Goal: Task Accomplishment & Management: Use online tool/utility

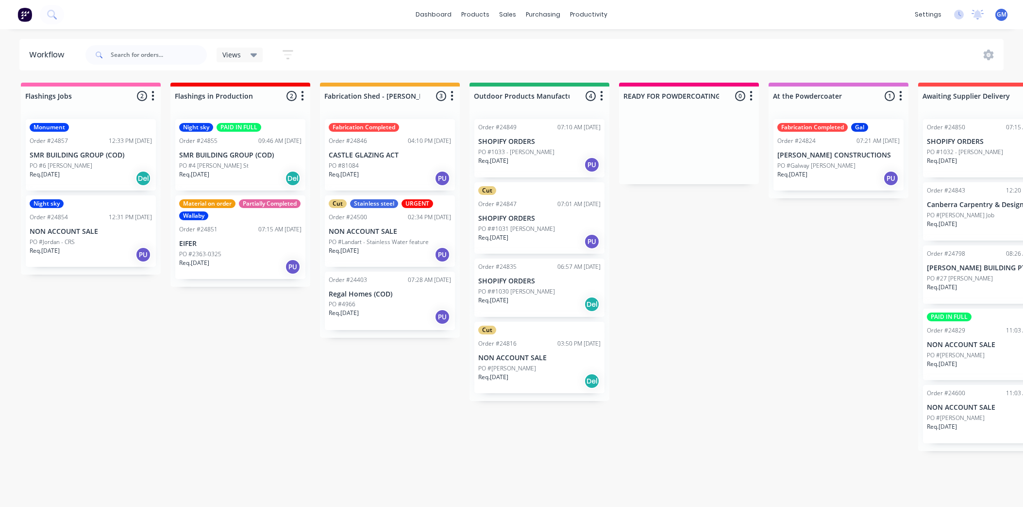
scroll to position [0, 8]
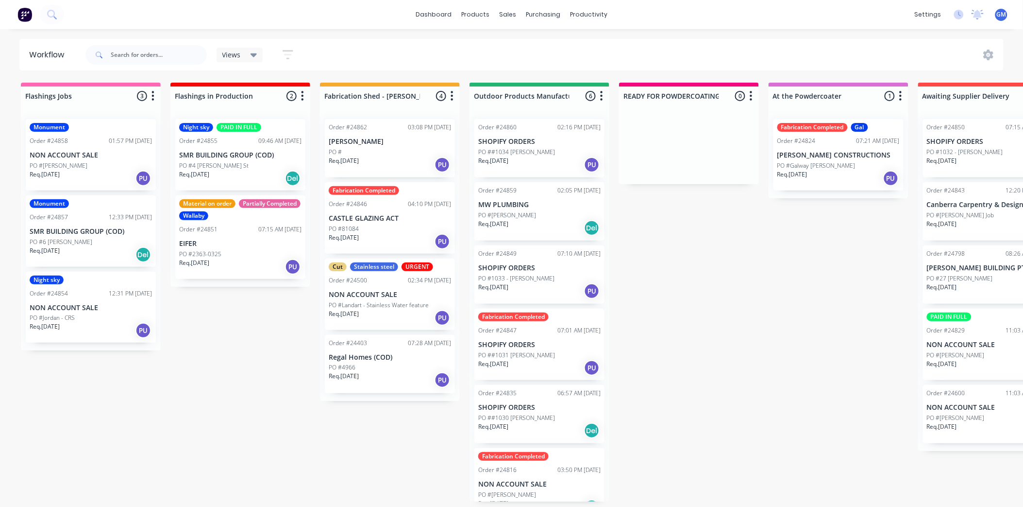
click at [554, 217] on div "PO #[PERSON_NAME]" at bounding box center [539, 215] width 122 height 9
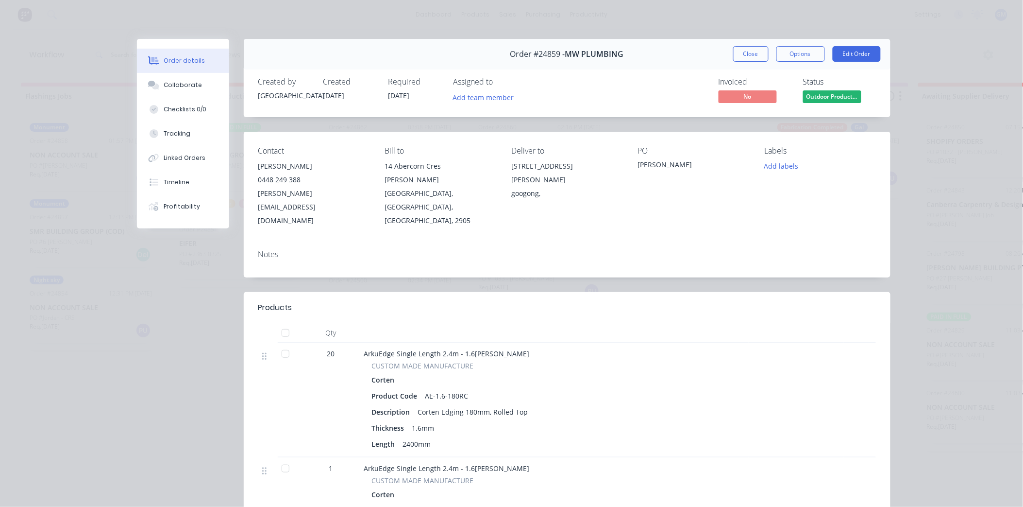
click at [748, 57] on button "Close" at bounding box center [750, 54] width 35 height 16
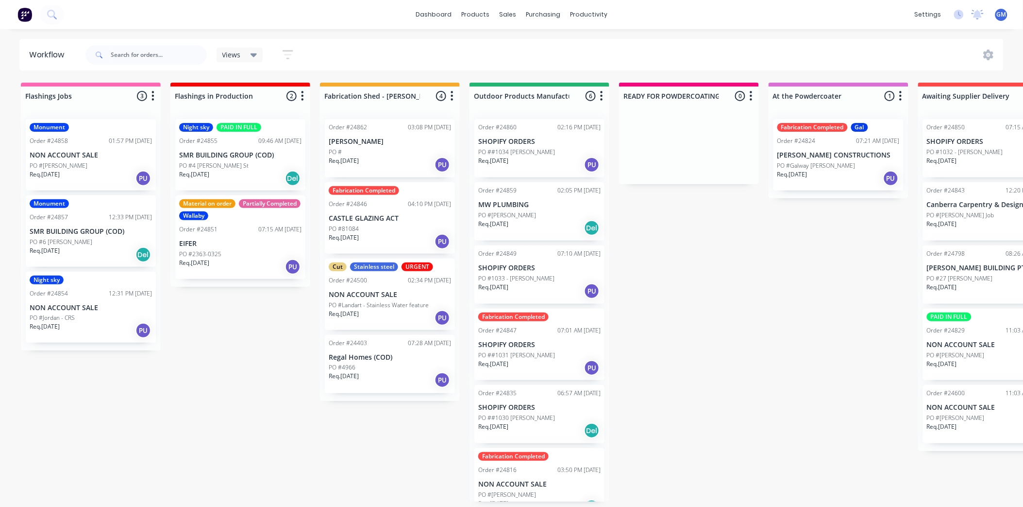
click at [536, 152] on p "PO ##1034 [PERSON_NAME]" at bounding box center [516, 152] width 77 height 9
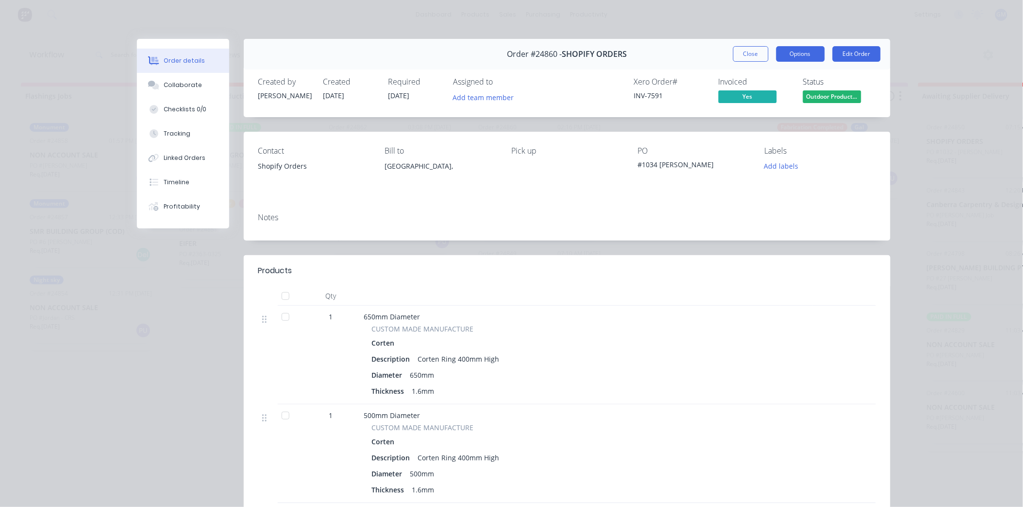
click at [785, 57] on button "Options" at bounding box center [801, 54] width 49 height 16
click at [754, 95] on div "Work Order" at bounding box center [774, 98] width 85 height 14
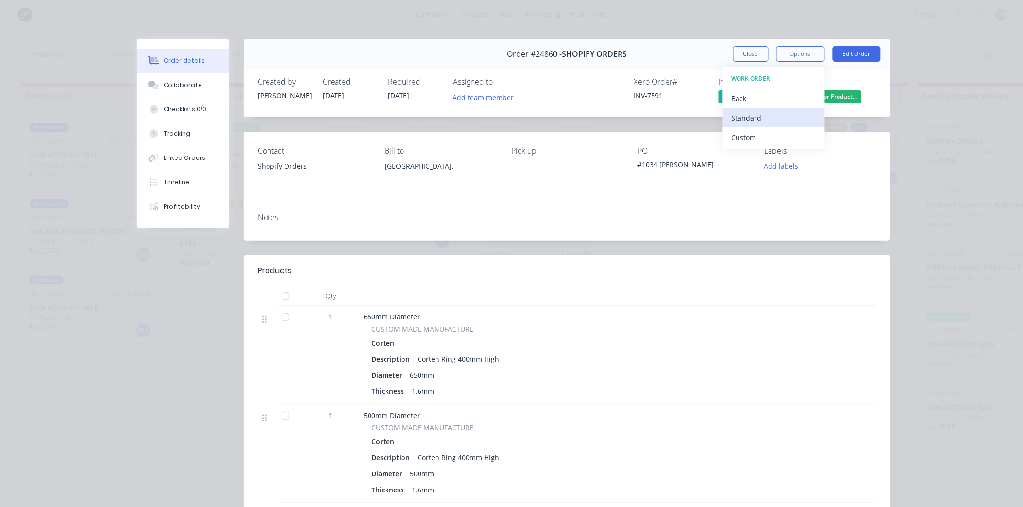
click at [750, 114] on div "Standard" at bounding box center [774, 118] width 85 height 14
click at [750, 54] on button "Close" at bounding box center [750, 54] width 35 height 16
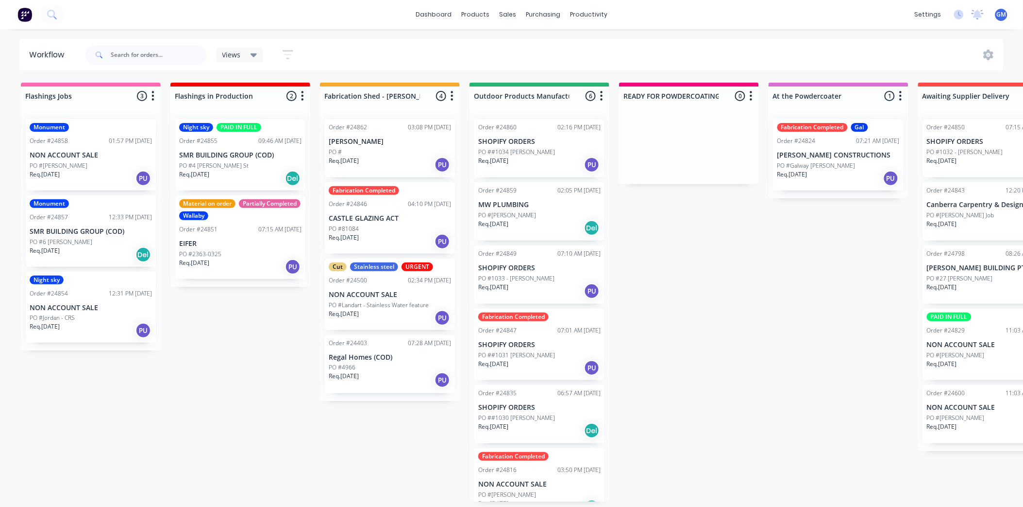
click at [542, 222] on div "Req. 08/09/25 Del" at bounding box center [539, 228] width 122 height 17
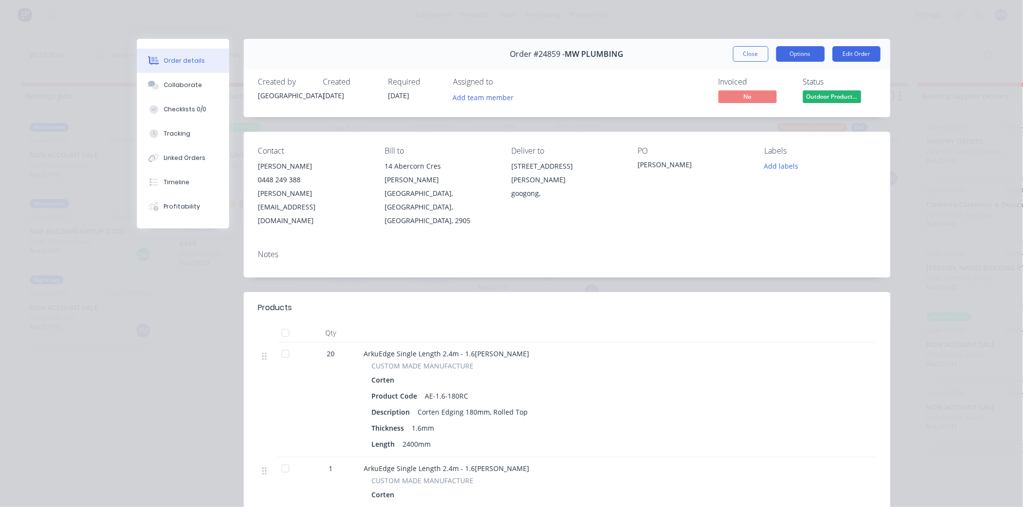
click at [802, 61] on button "Options" at bounding box center [801, 54] width 49 height 16
click at [768, 95] on div "Work Order" at bounding box center [774, 98] width 85 height 14
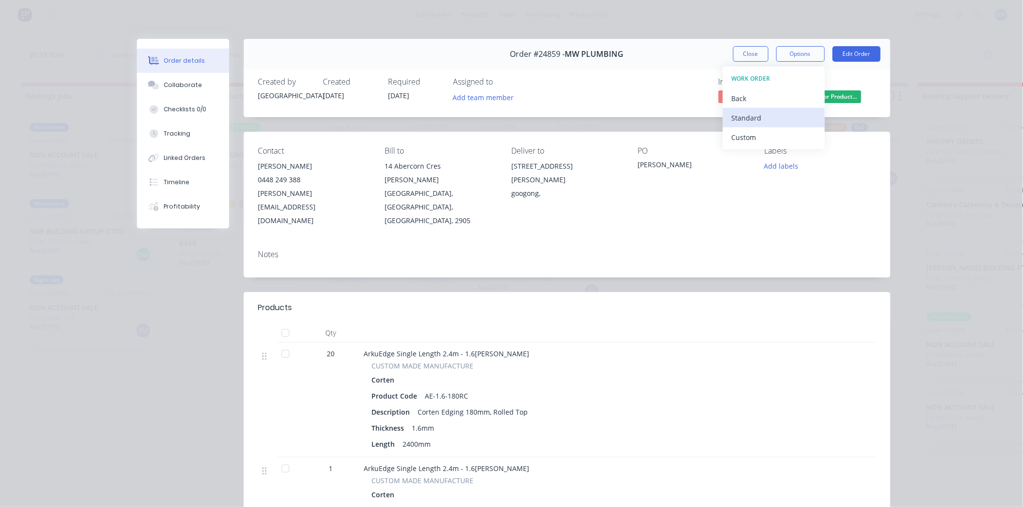
click at [749, 115] on div "Standard" at bounding box center [774, 118] width 85 height 14
click at [739, 47] on button "Close" at bounding box center [750, 54] width 35 height 16
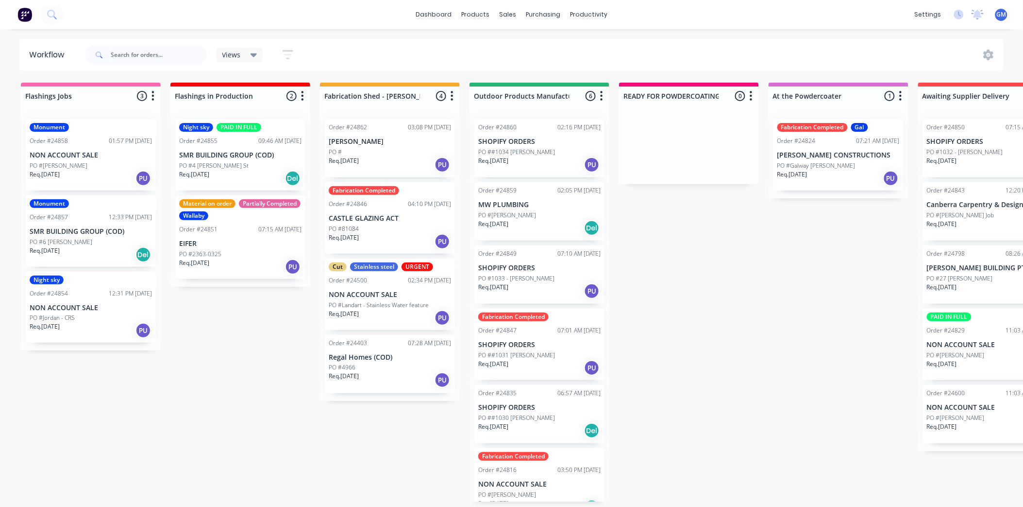
scroll to position [17, 0]
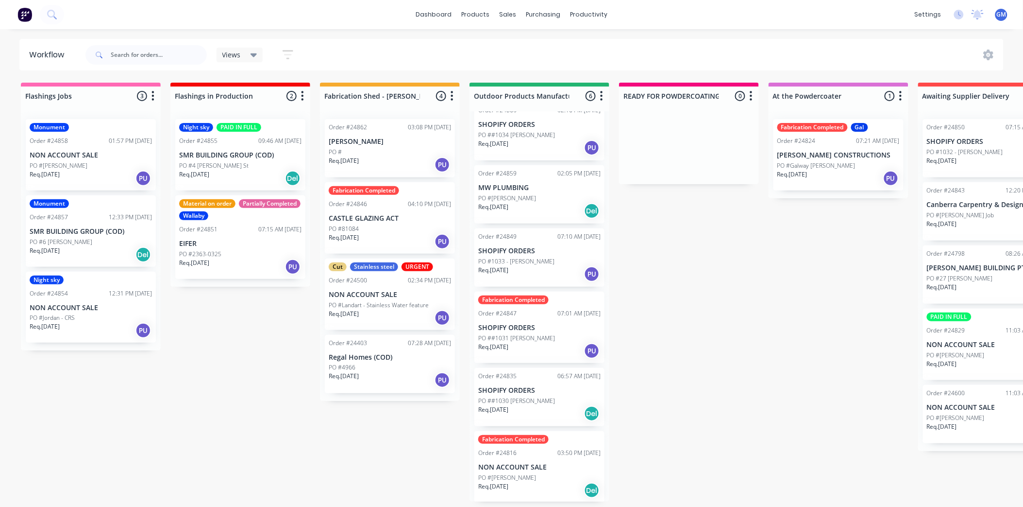
click at [541, 259] on div "PO #1033 - [PERSON_NAME]" at bounding box center [539, 261] width 122 height 9
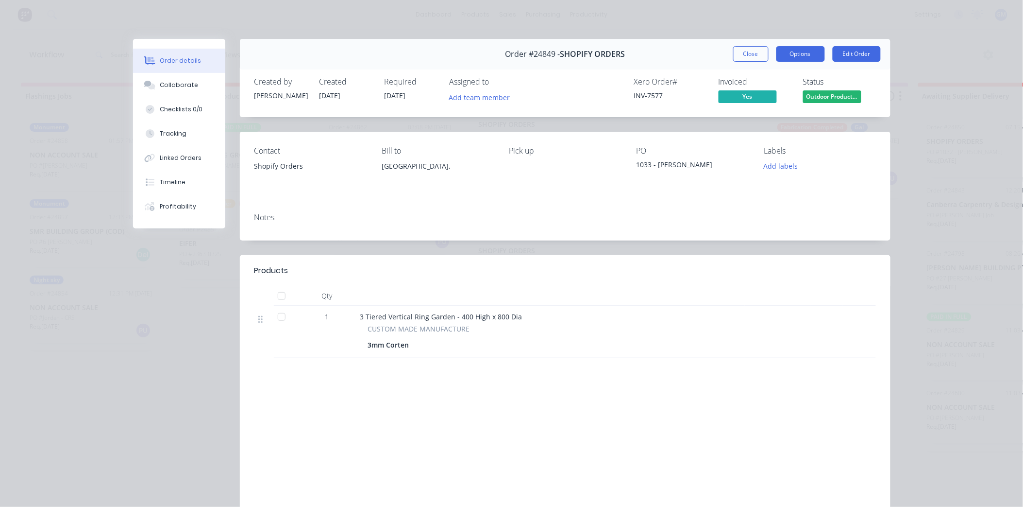
click at [788, 51] on button "Options" at bounding box center [801, 54] width 49 height 16
click at [751, 95] on div "Work Order" at bounding box center [774, 98] width 85 height 14
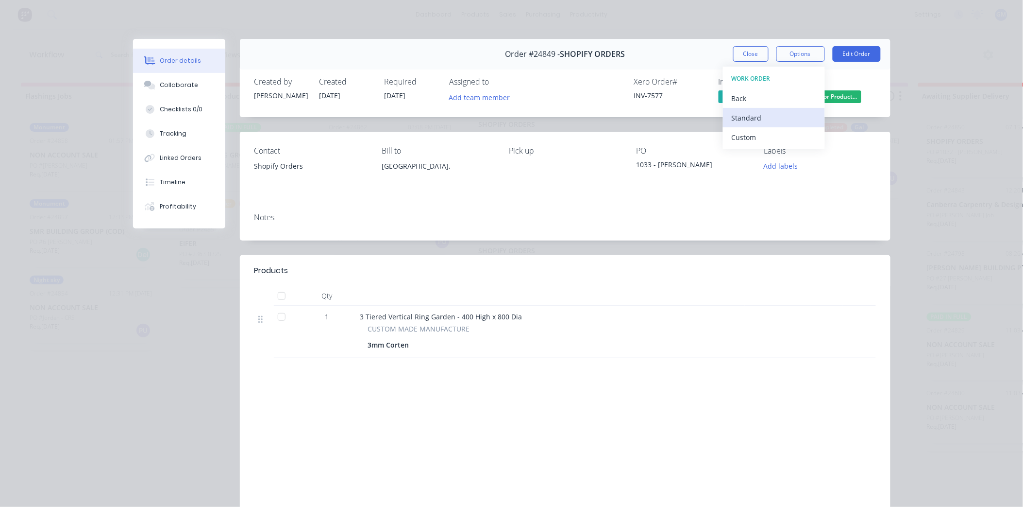
click at [753, 114] on div "Standard" at bounding box center [774, 118] width 85 height 14
click at [748, 57] on button "Close" at bounding box center [750, 54] width 35 height 16
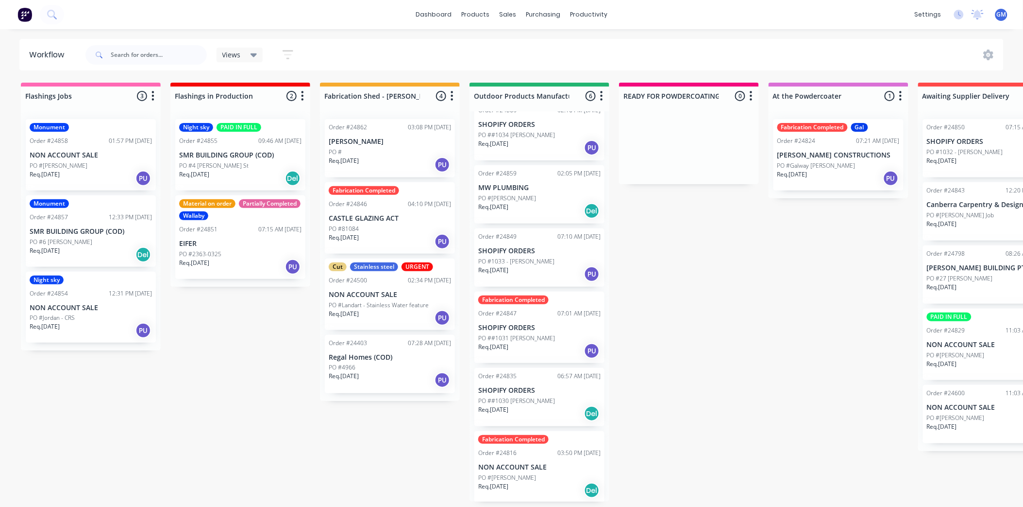
click at [555, 269] on div "Req. 08/09/25 PU" at bounding box center [539, 274] width 122 height 17
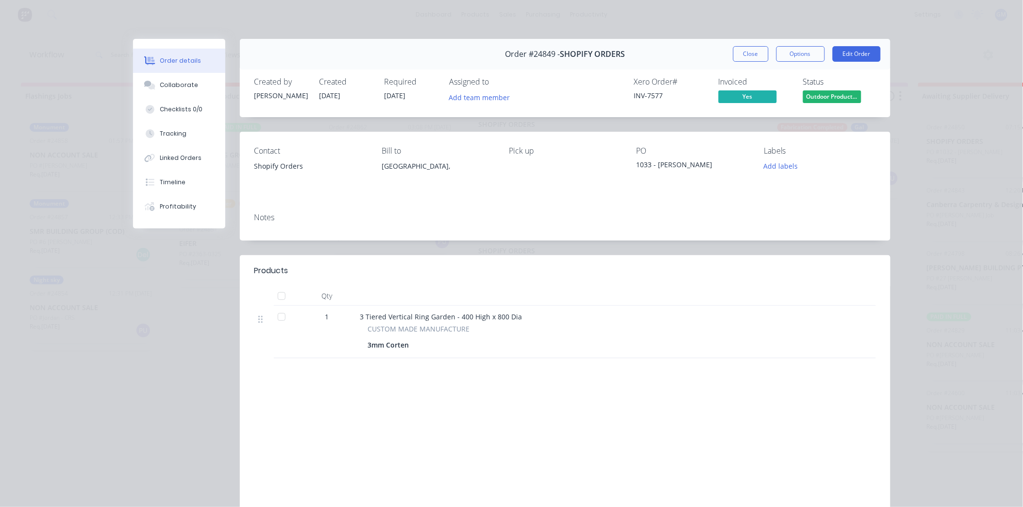
drag, startPoint x: 753, startPoint y: 50, endPoint x: 637, endPoint y: 233, distance: 217.0
click at [753, 51] on button "Close" at bounding box center [750, 54] width 35 height 16
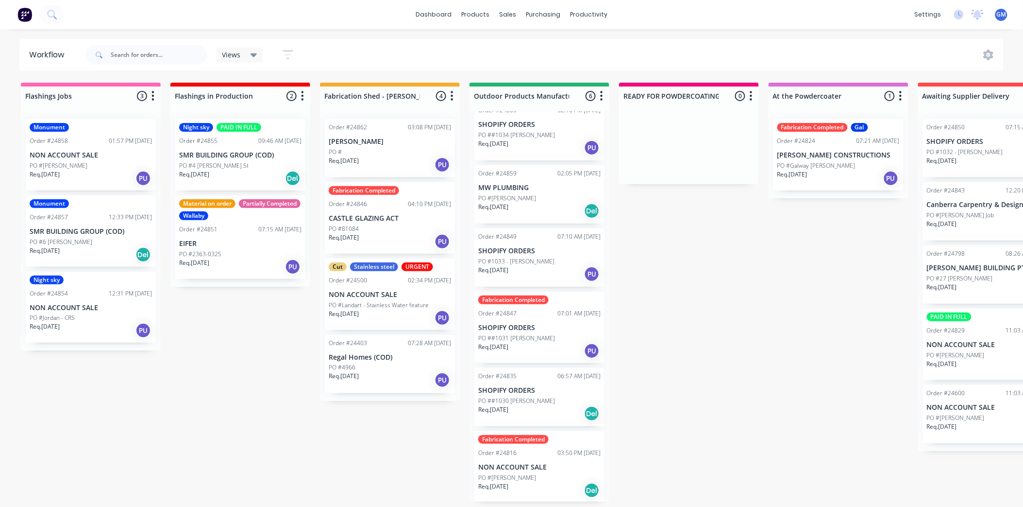
scroll to position [2, 0]
click at [529, 396] on p "PO ##1030 [PERSON_NAME]" at bounding box center [516, 400] width 77 height 9
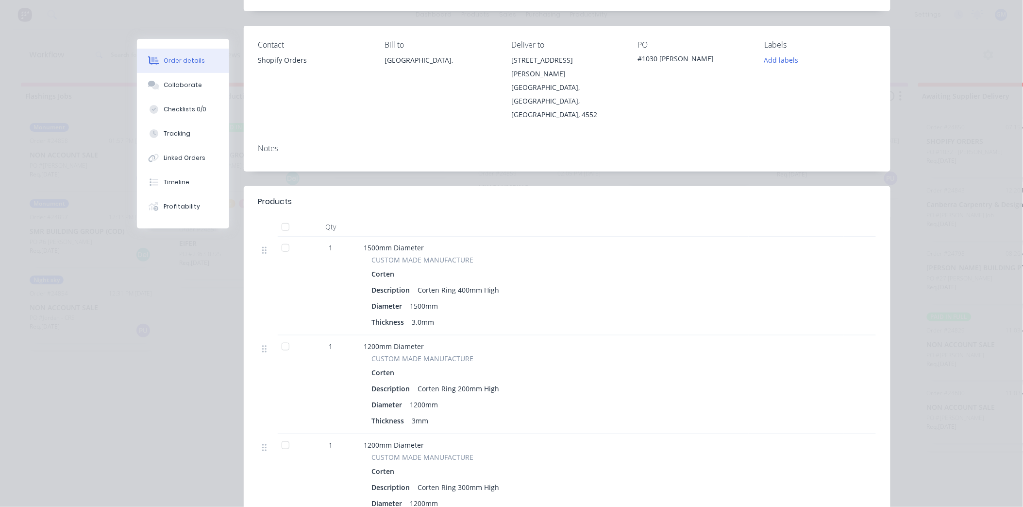
scroll to position [0, 0]
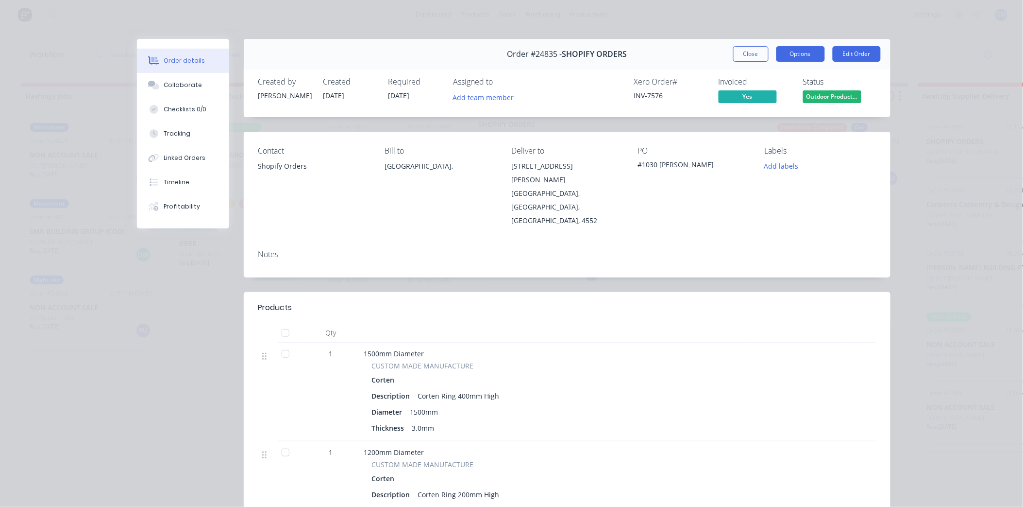
click at [784, 50] on button "Options" at bounding box center [801, 54] width 49 height 16
click at [763, 95] on div "Work Order" at bounding box center [774, 98] width 85 height 14
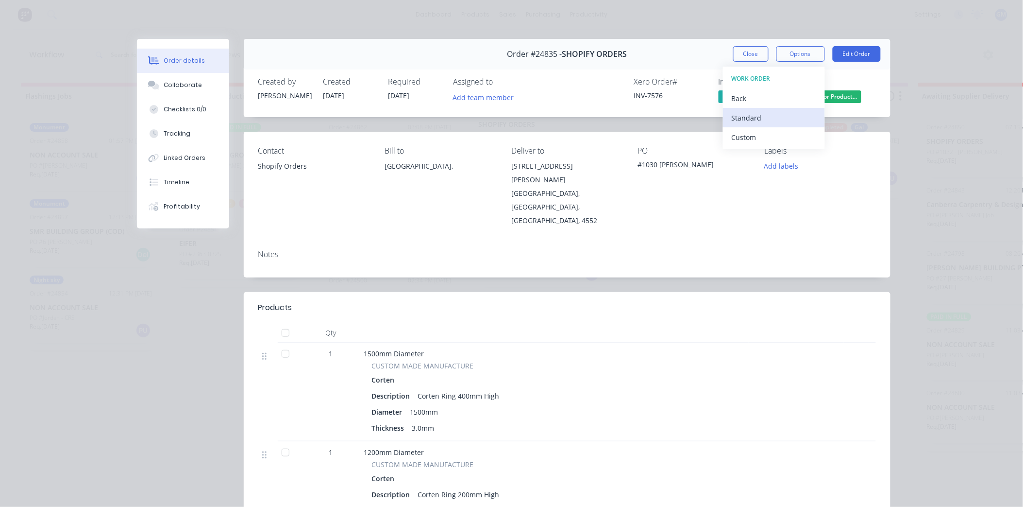
click at [749, 117] on div "Standard" at bounding box center [774, 118] width 85 height 14
click at [754, 55] on button "Close" at bounding box center [750, 54] width 35 height 16
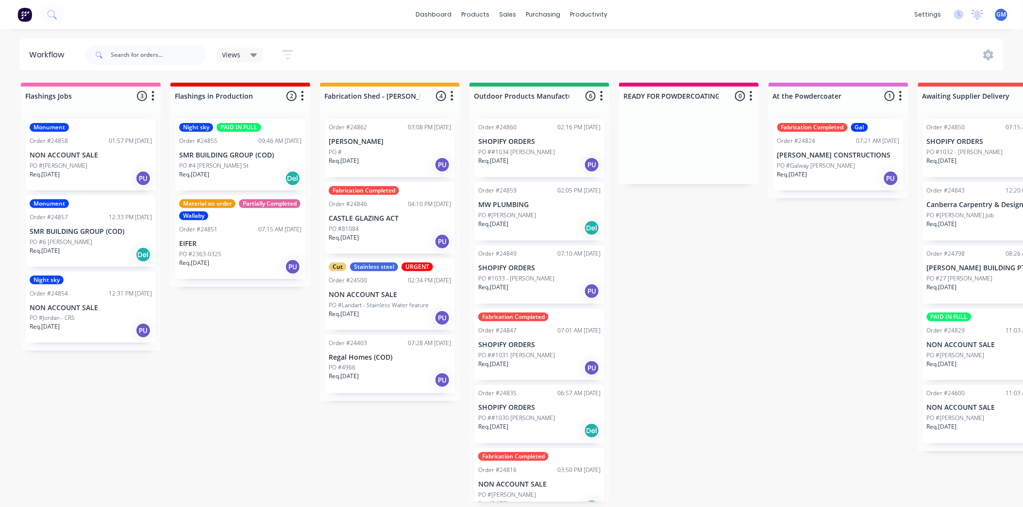
click at [371, 159] on div "Req. 08/09/25 PU" at bounding box center [390, 164] width 122 height 17
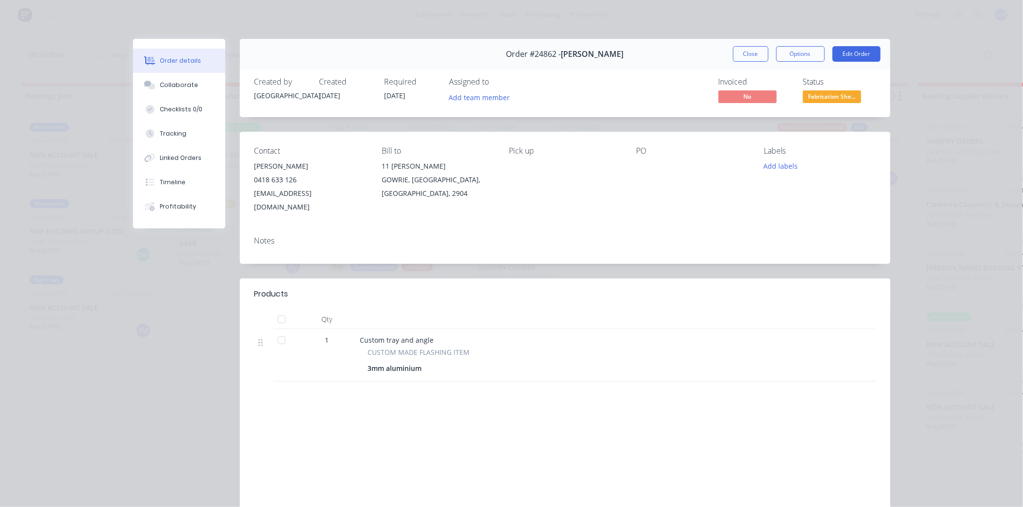
drag, startPoint x: 750, startPoint y: 54, endPoint x: 876, endPoint y: 180, distance: 177.5
click at [750, 54] on button "Close" at bounding box center [750, 54] width 35 height 16
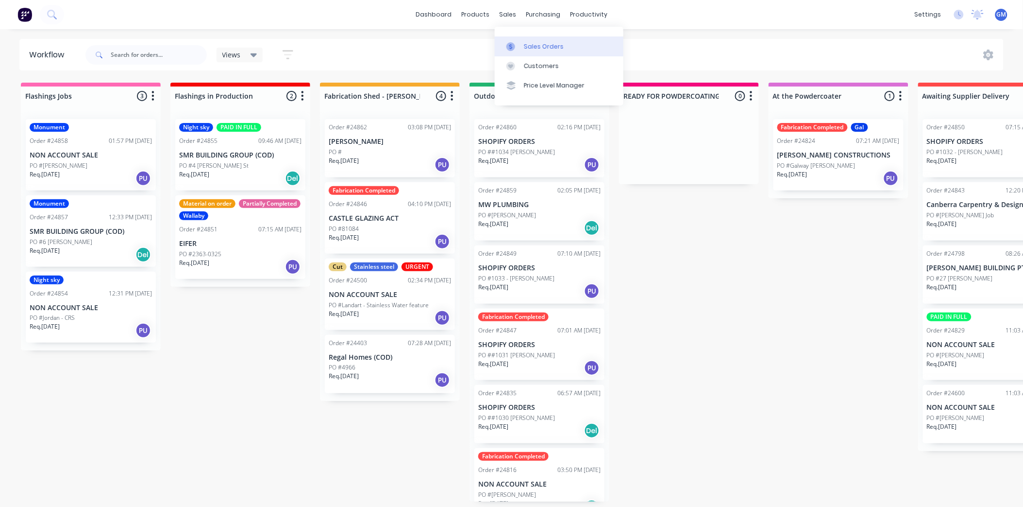
click at [537, 43] on div "Sales Orders" at bounding box center [544, 46] width 40 height 9
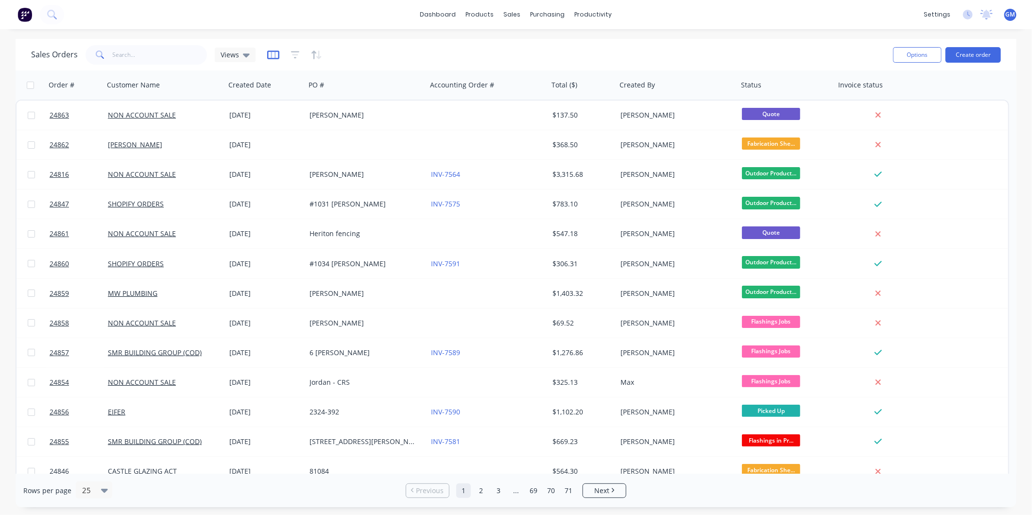
click at [272, 55] on icon "button" at bounding box center [273, 55] width 12 height 10
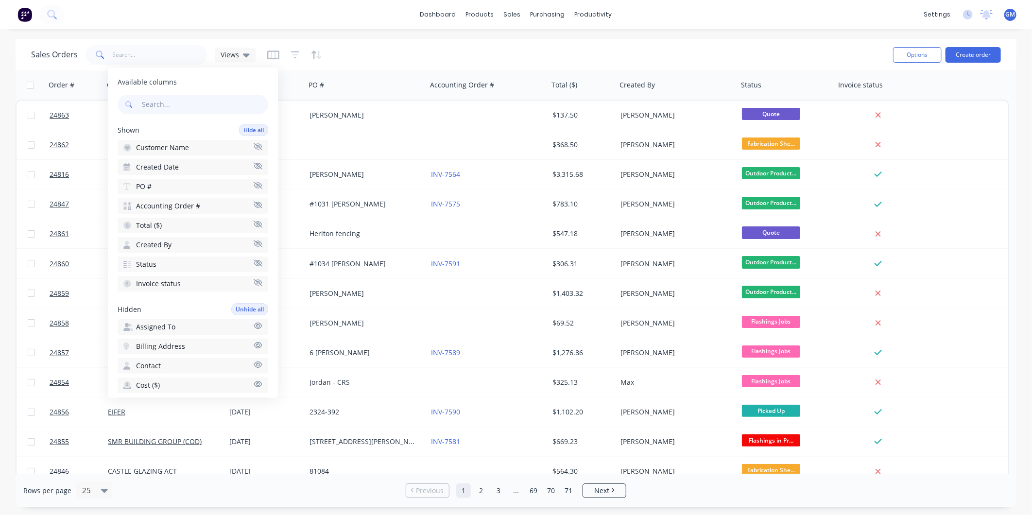
click at [185, 27] on div "dashboard products sales purchasing productivity dashboard products Product Cat…" at bounding box center [516, 14] width 1032 height 29
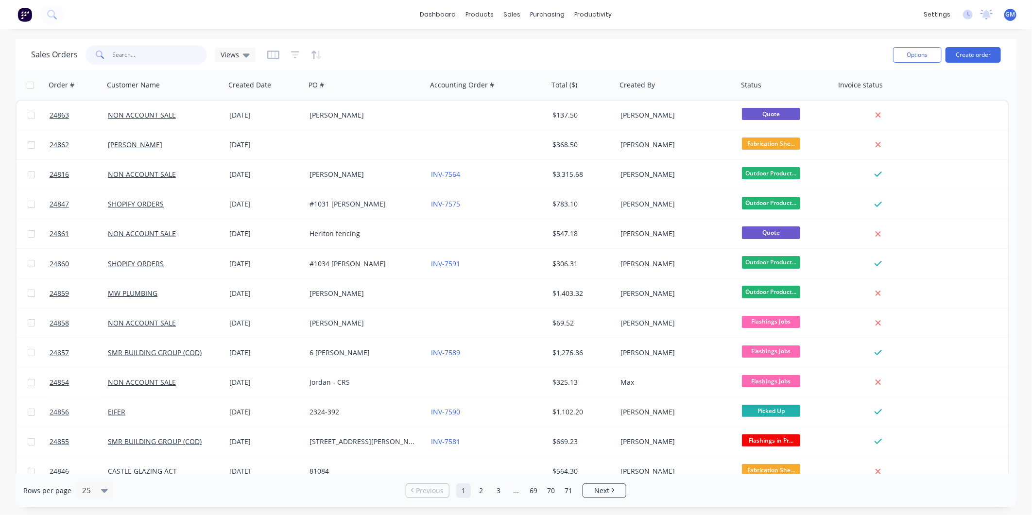
click at [132, 54] on input "text" at bounding box center [160, 54] width 95 height 19
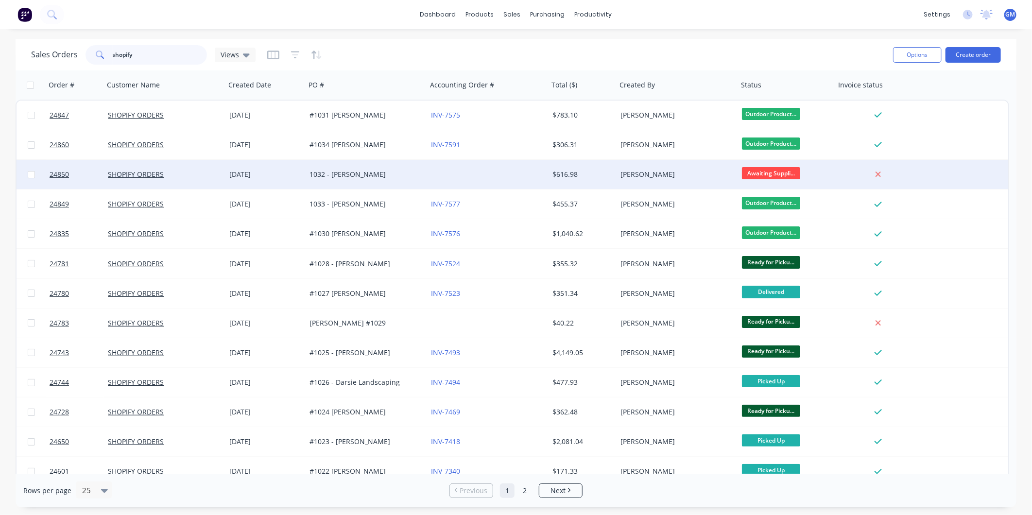
type input "shopify"
click at [546, 175] on div at bounding box center [487, 174] width 121 height 29
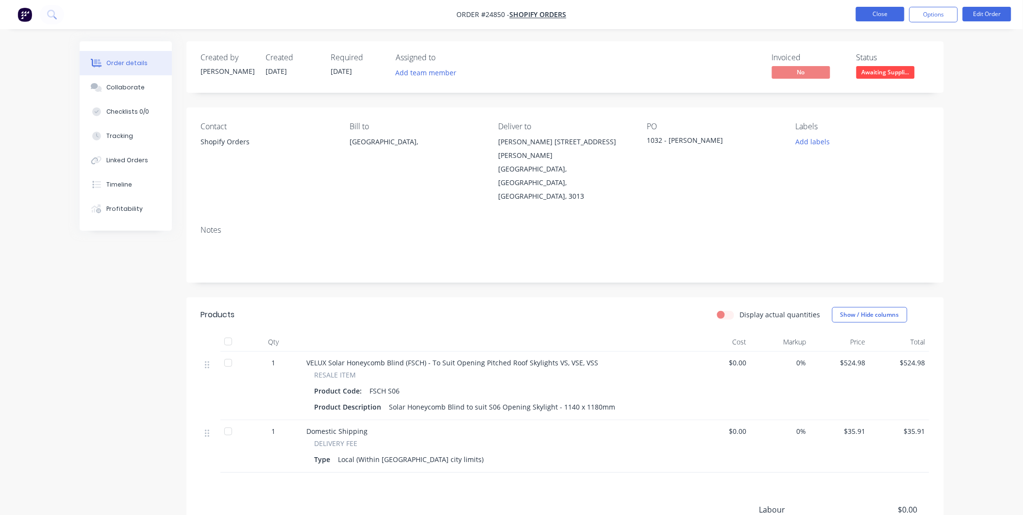
click at [865, 15] on button "Close" at bounding box center [880, 14] width 49 height 15
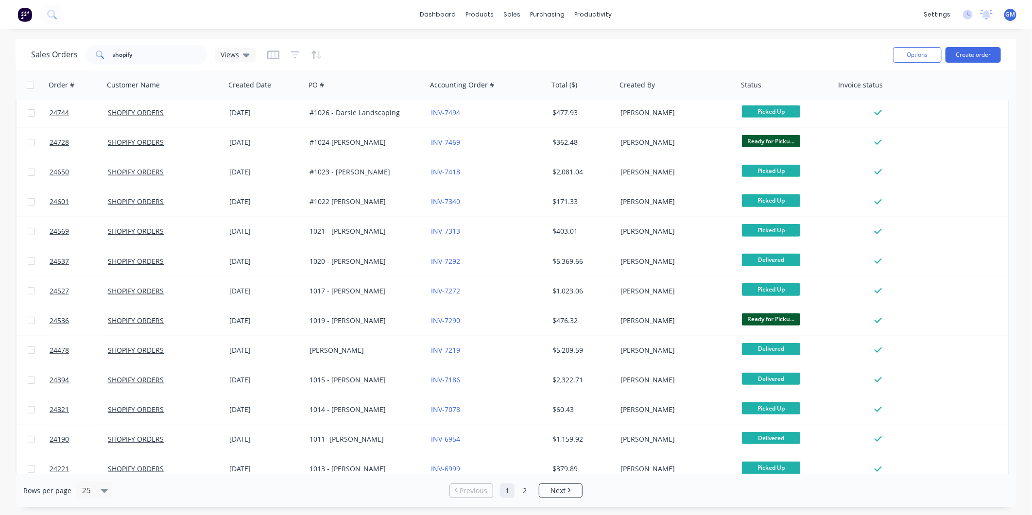
scroll to position [368, 0]
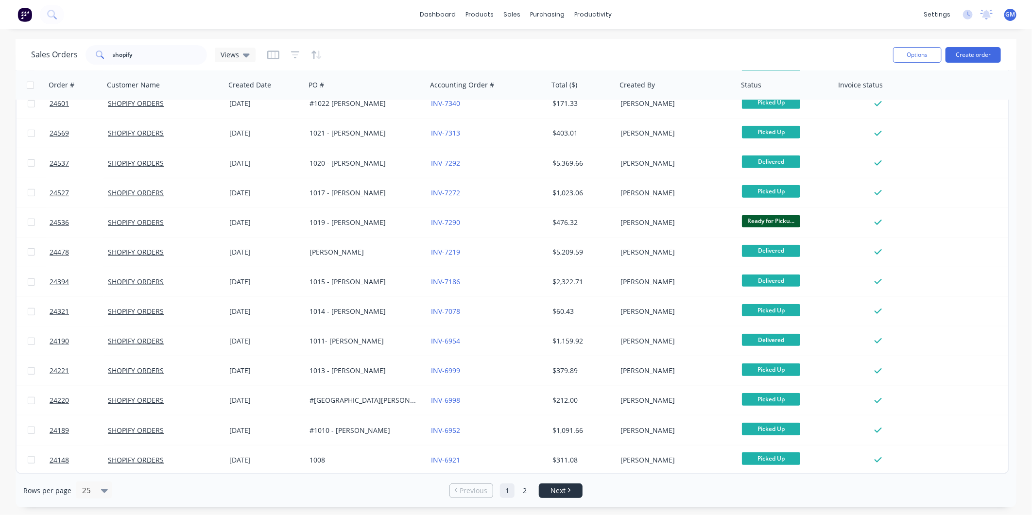
click at [571, 490] on link "Next" at bounding box center [560, 491] width 43 height 10
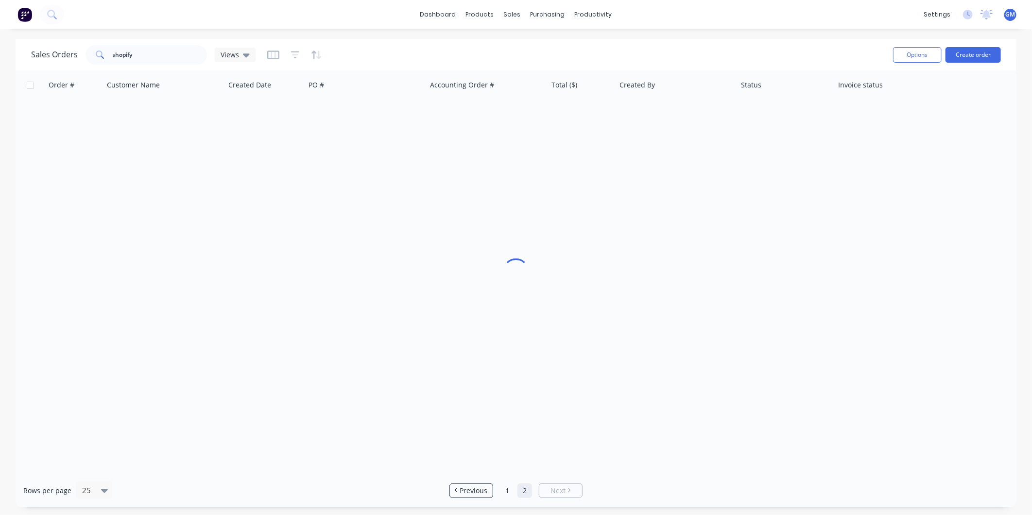
scroll to position [0, 0]
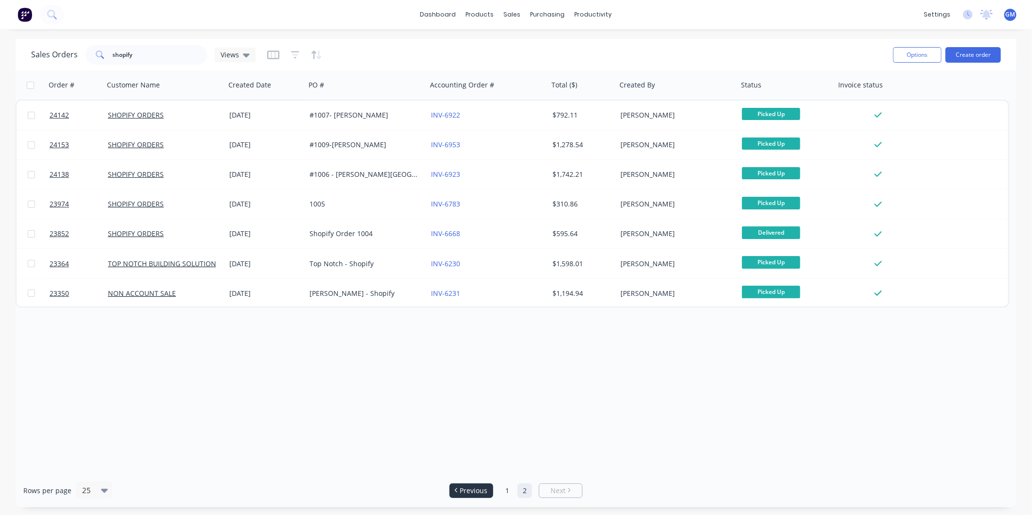
click at [481, 490] on span "Previous" at bounding box center [474, 491] width 28 height 10
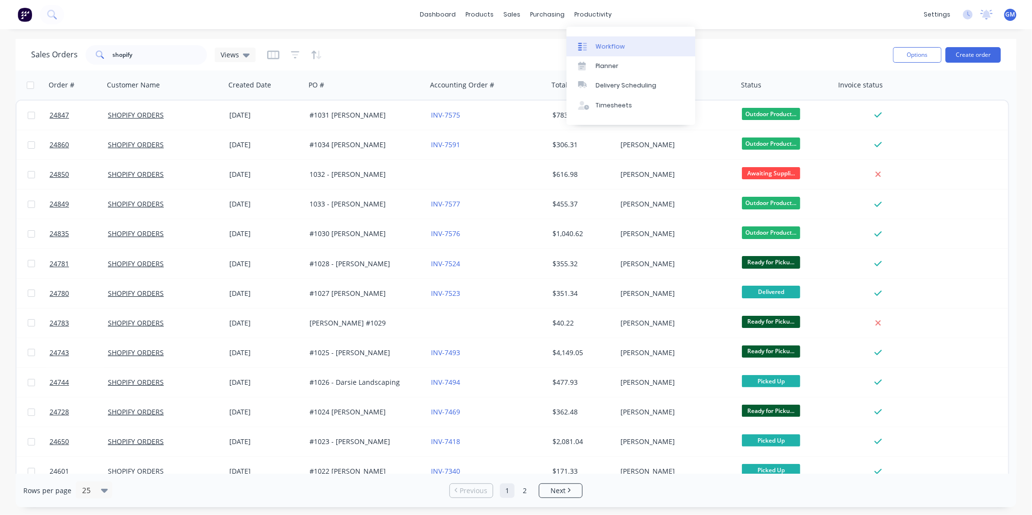
click at [607, 40] on link "Workflow" at bounding box center [630, 45] width 129 height 19
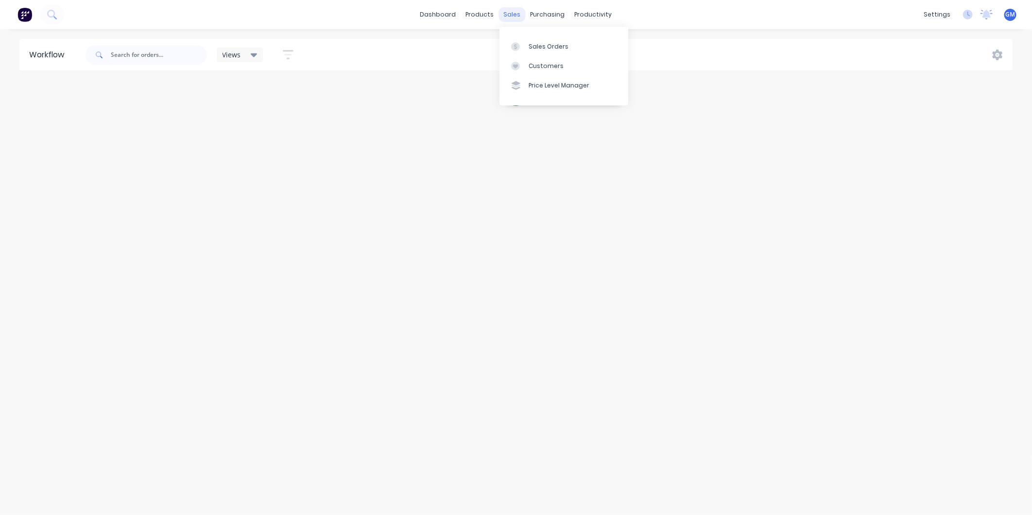
click at [506, 15] on div "sales" at bounding box center [512, 14] width 27 height 15
click at [535, 43] on div "Sales Orders" at bounding box center [548, 46] width 40 height 9
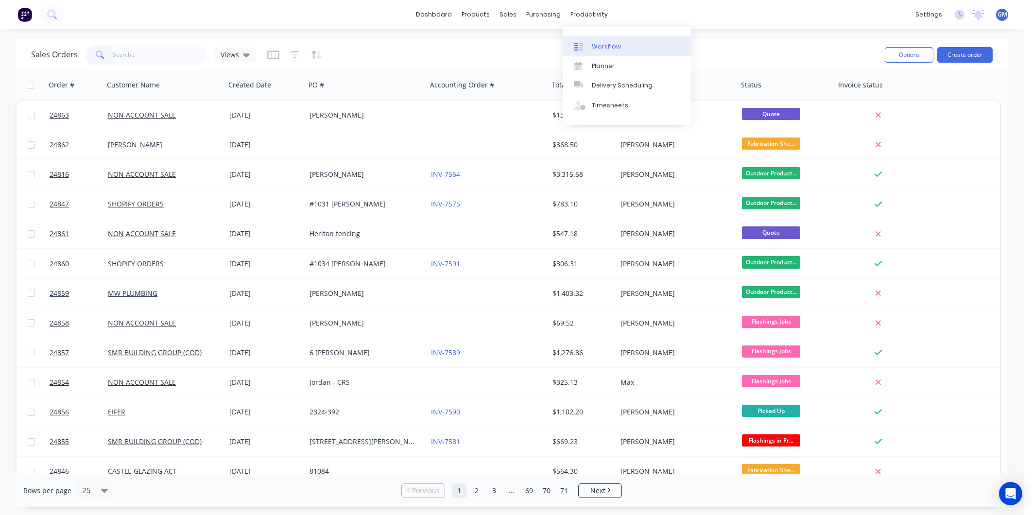
click at [612, 43] on div "Workflow" at bounding box center [606, 46] width 29 height 9
